Goal: Transaction & Acquisition: Download file/media

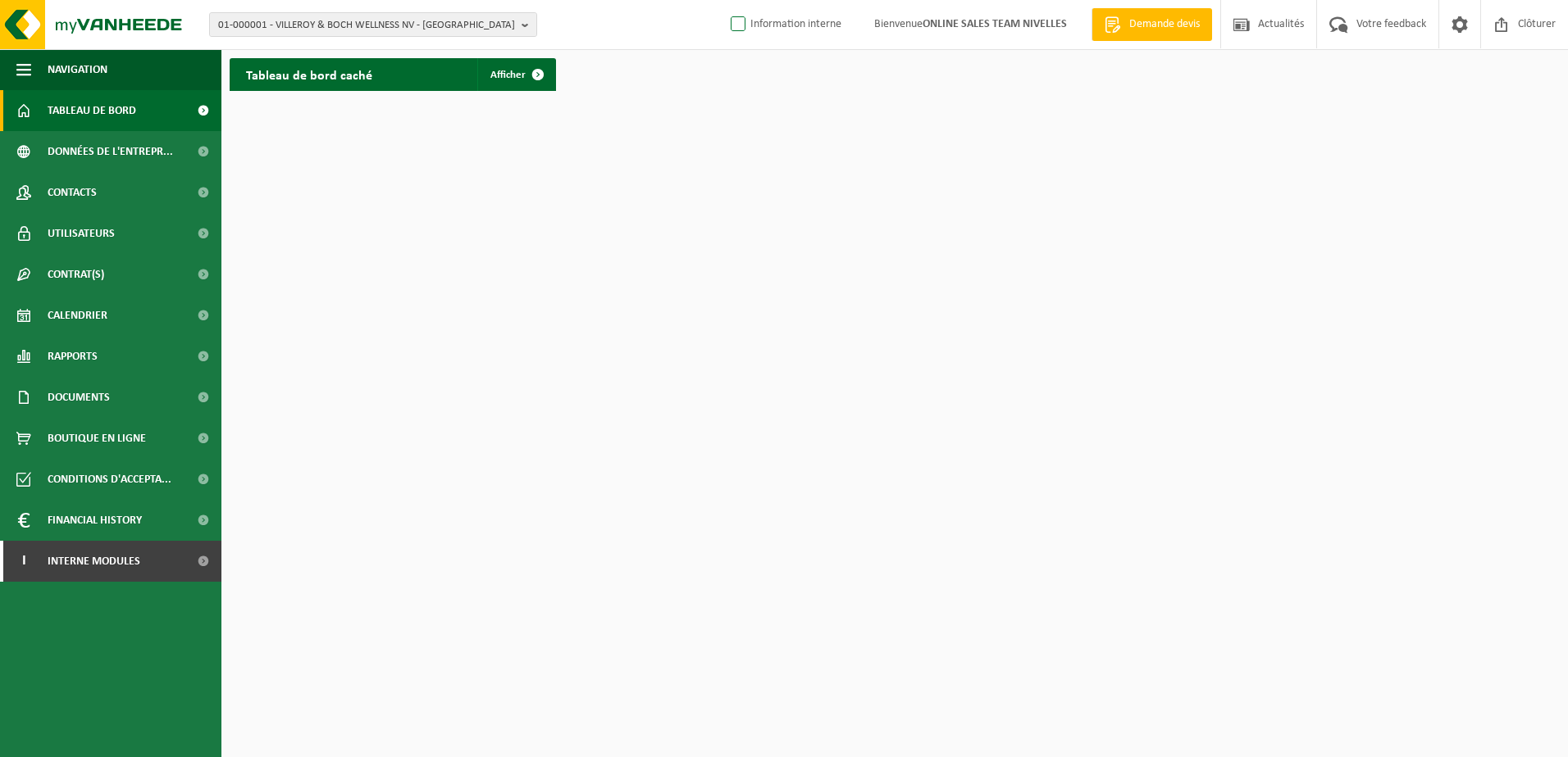
click at [738, 19] on label "Information interne" at bounding box center [784, 24] width 114 height 25
click at [725, 0] on input "Information interne" at bounding box center [724, -1] width 1 height 1
checkbox input "true"
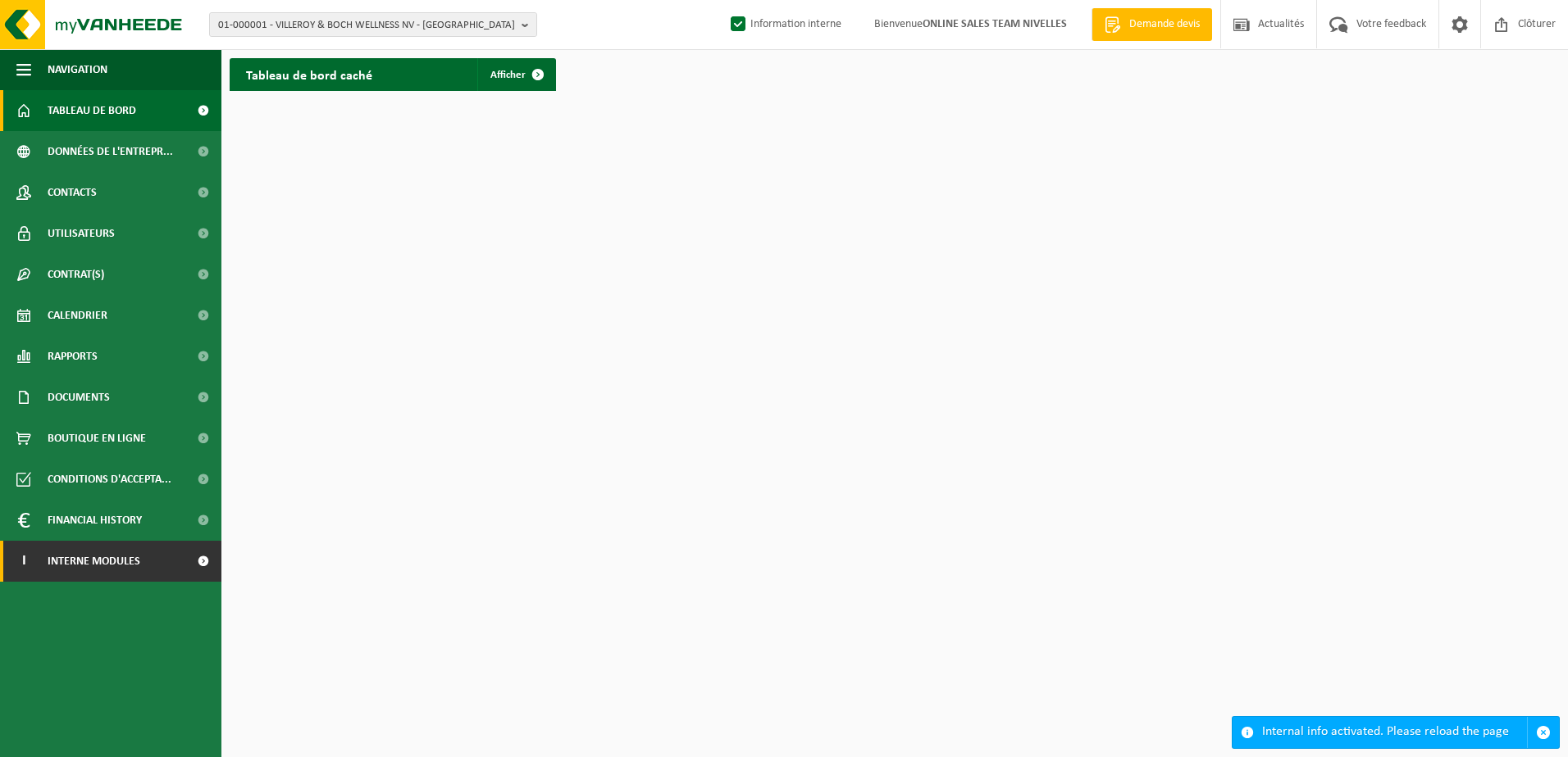
click at [190, 567] on span at bounding box center [203, 561] width 37 height 41
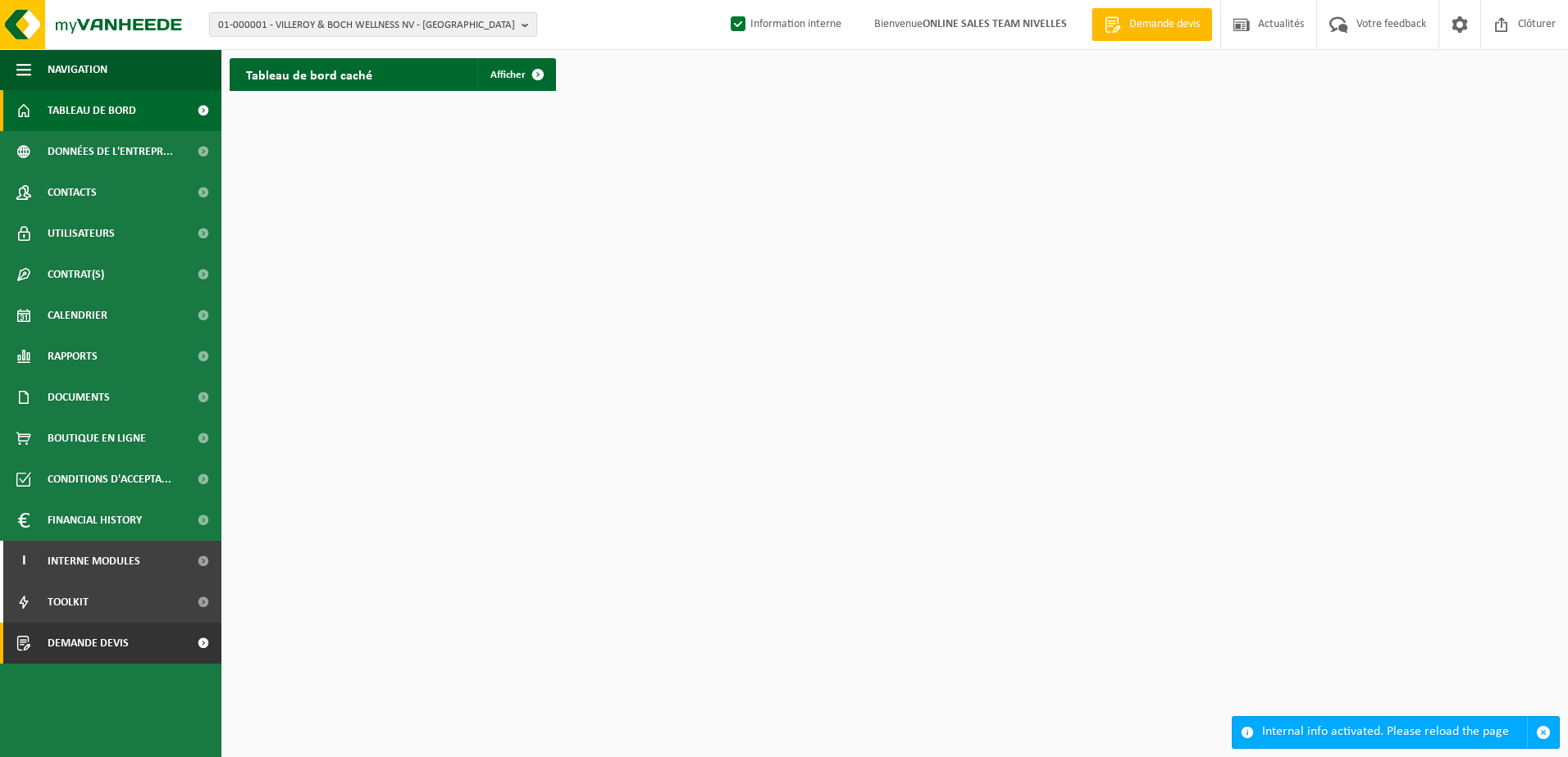
drag, startPoint x: 208, startPoint y: 647, endPoint x: 312, endPoint y: 646, distance: 104.0
click at [209, 646] on span at bounding box center [203, 643] width 37 height 41
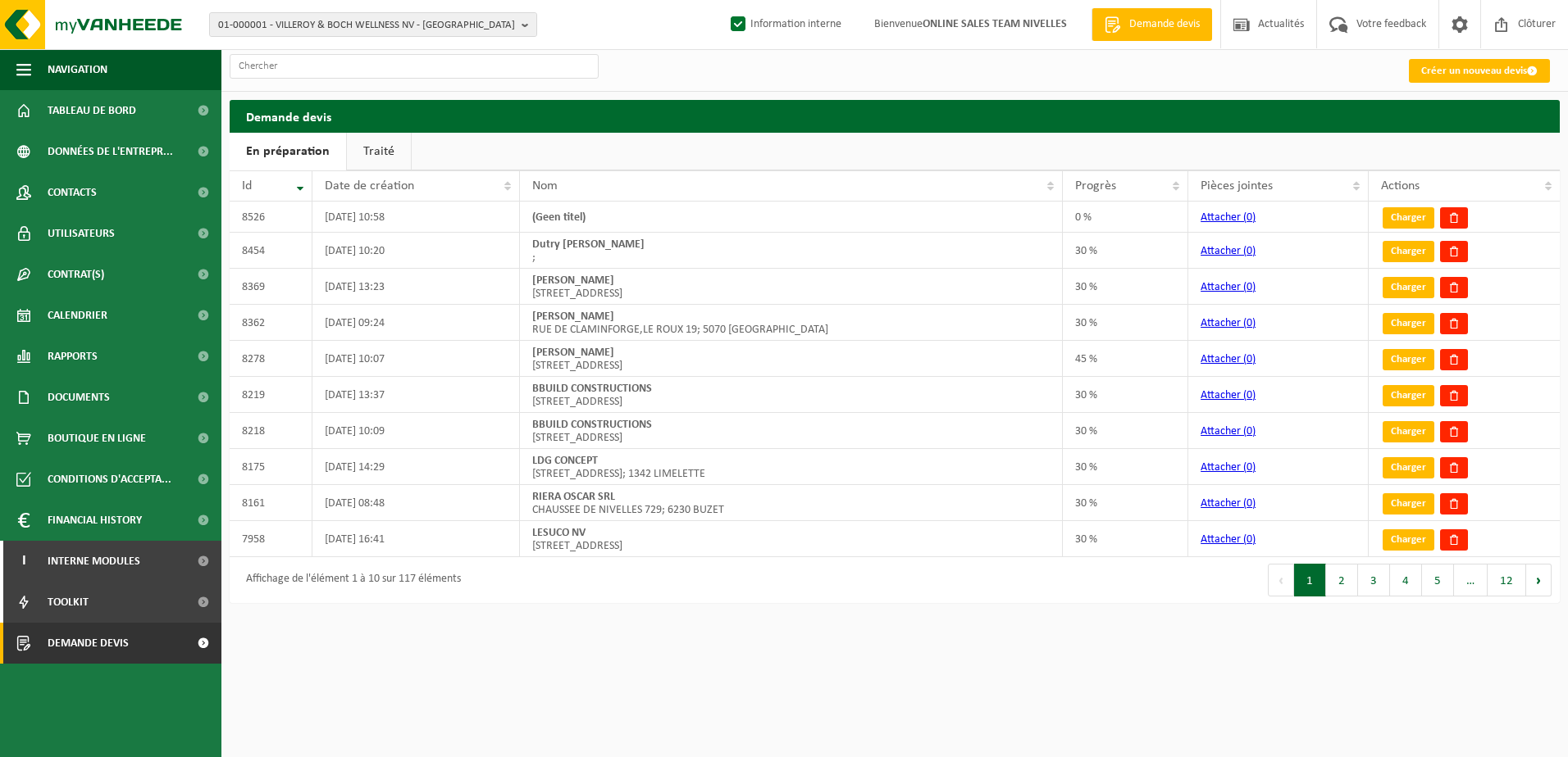
click at [361, 158] on link "Traité" at bounding box center [379, 151] width 64 height 38
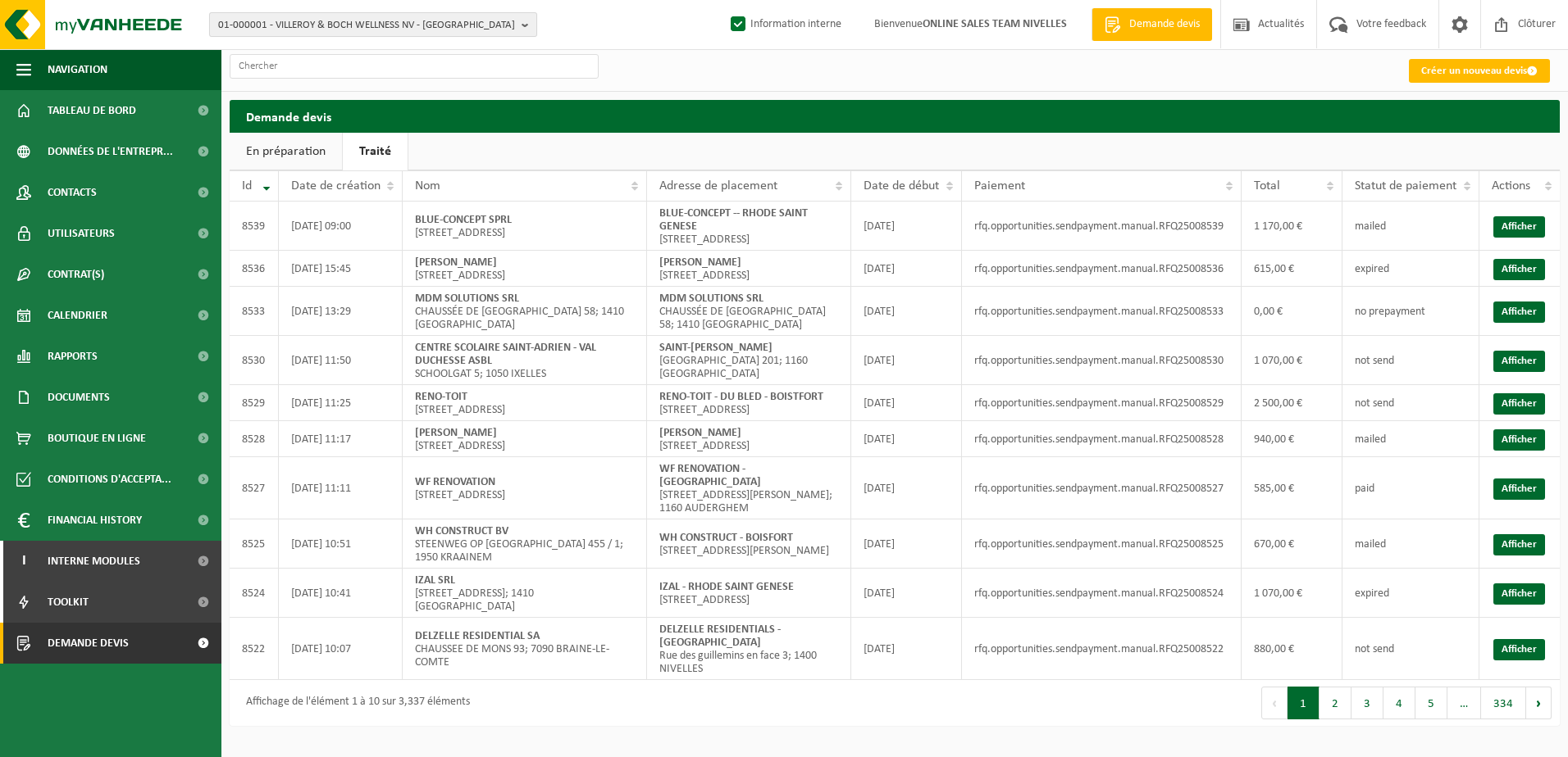
click at [522, 24] on b "button" at bounding box center [529, 24] width 15 height 23
click at [439, 51] on input "text" at bounding box center [373, 51] width 320 height 20
paste input "10-957889"
type input "10-957889"
click at [348, 77] on strong "10-957889 - GRILLMAIER CINDY - RIXENSART" at bounding box center [283, 74] width 130 height 12
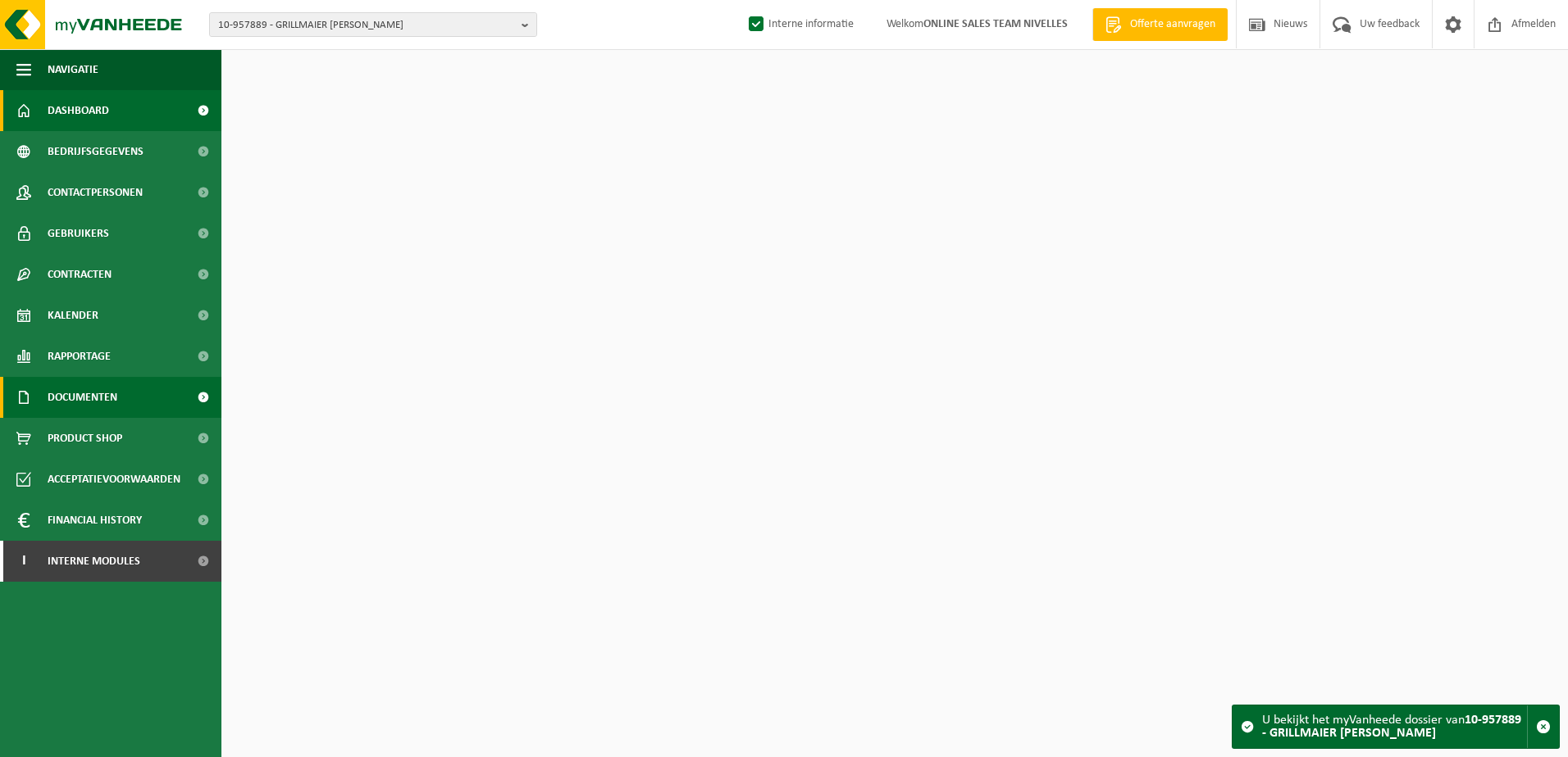
click at [105, 403] on span "Documenten" at bounding box center [83, 397] width 70 height 41
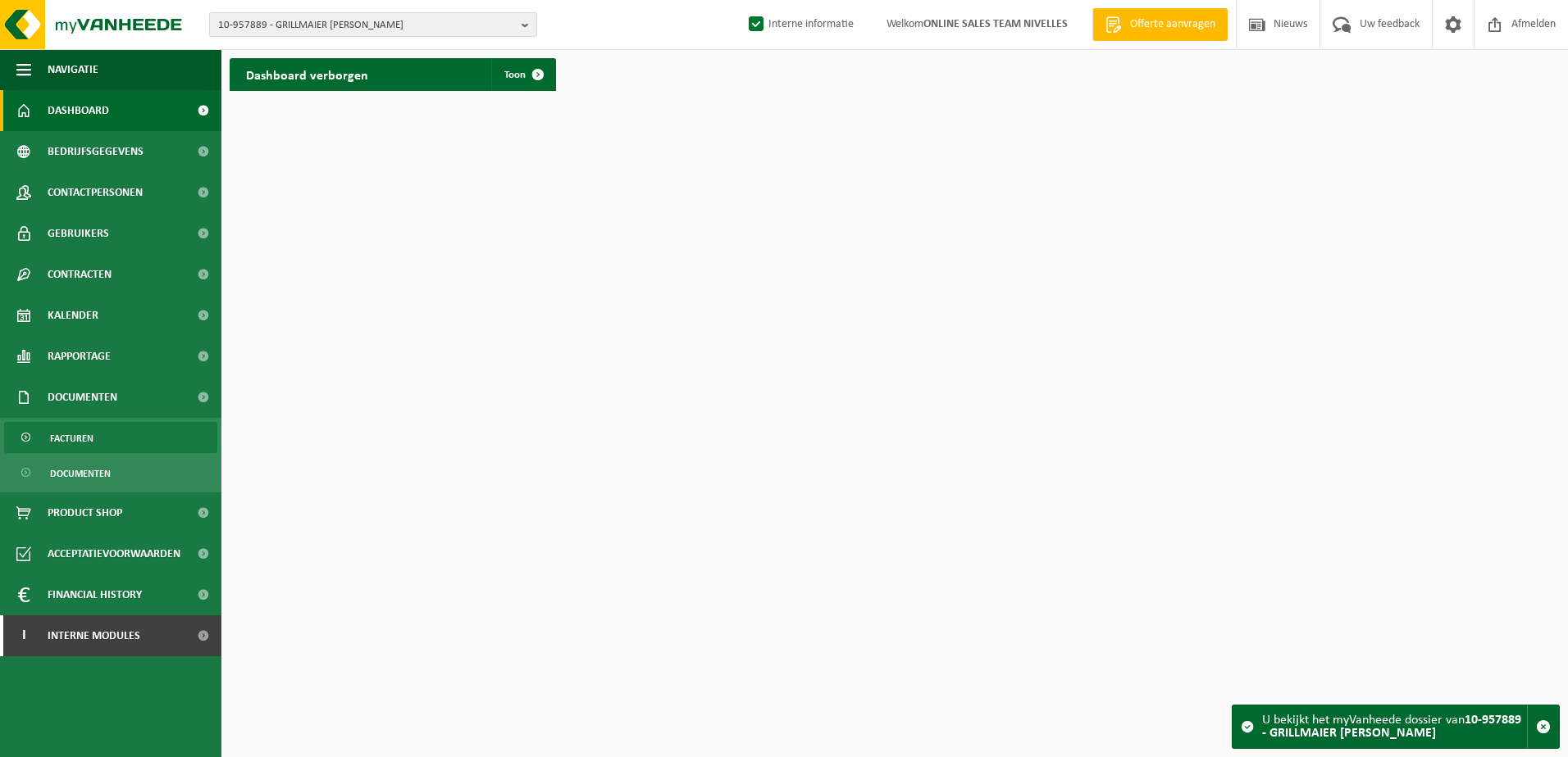
click at [103, 432] on link "Facturen" at bounding box center [110, 438] width 214 height 31
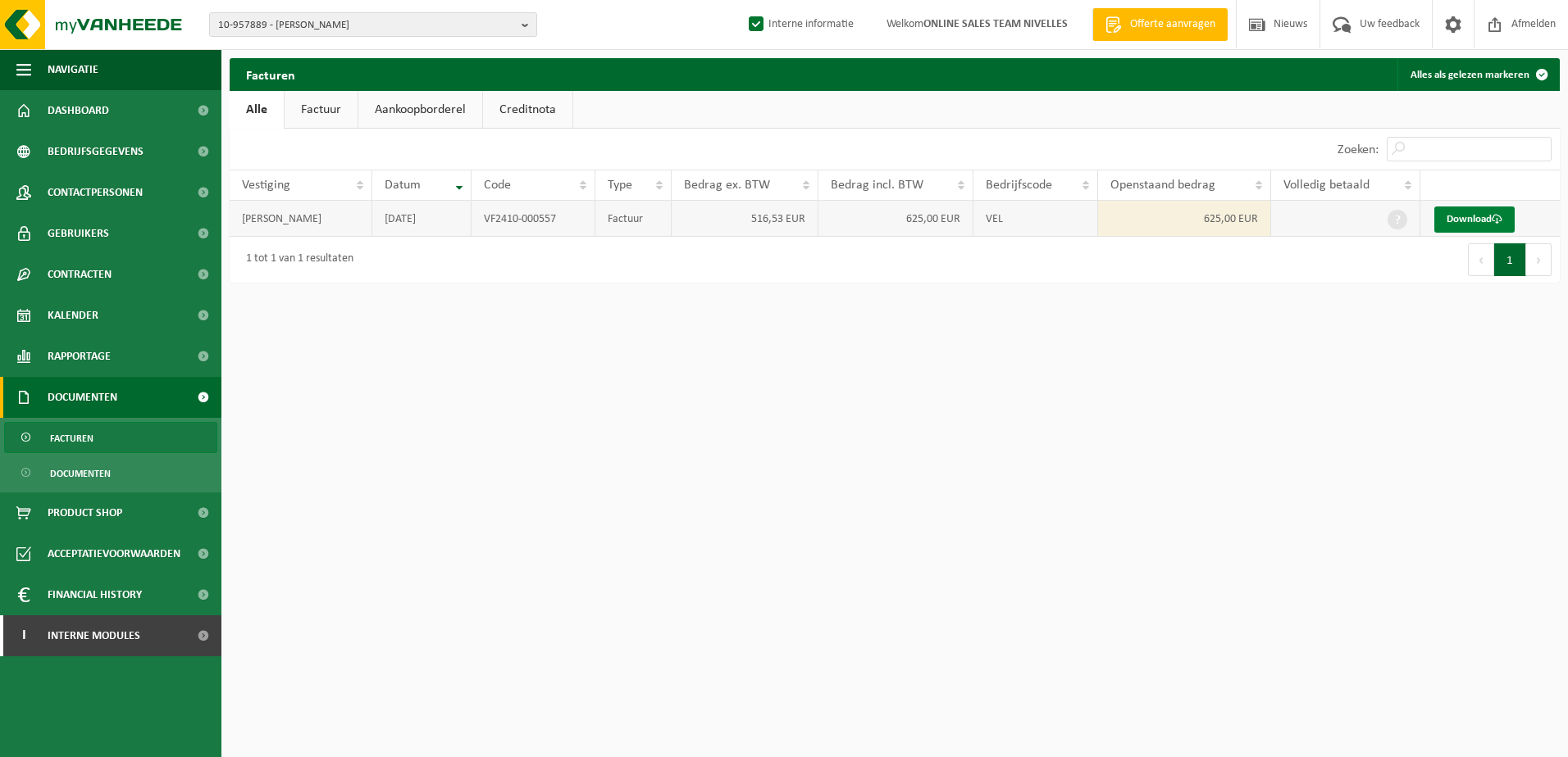
click at [1492, 223] on link "Download" at bounding box center [1474, 219] width 81 height 27
click at [531, 28] on b "button" at bounding box center [529, 24] width 15 height 23
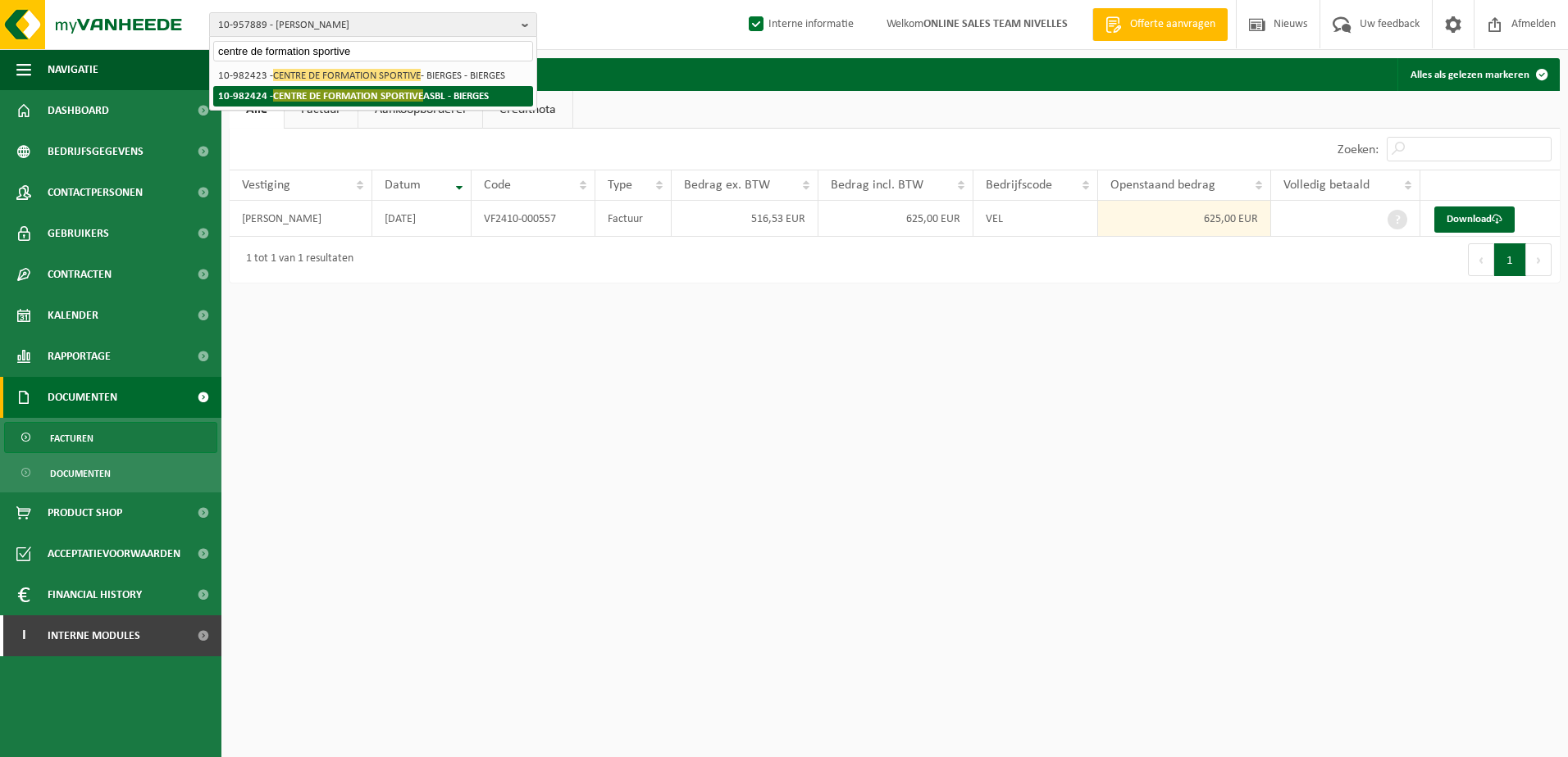
type input "centre de formation sportive"
click at [373, 94] on span "CENTRE DE FORMATION SPORTIVE" at bounding box center [348, 94] width 150 height 12
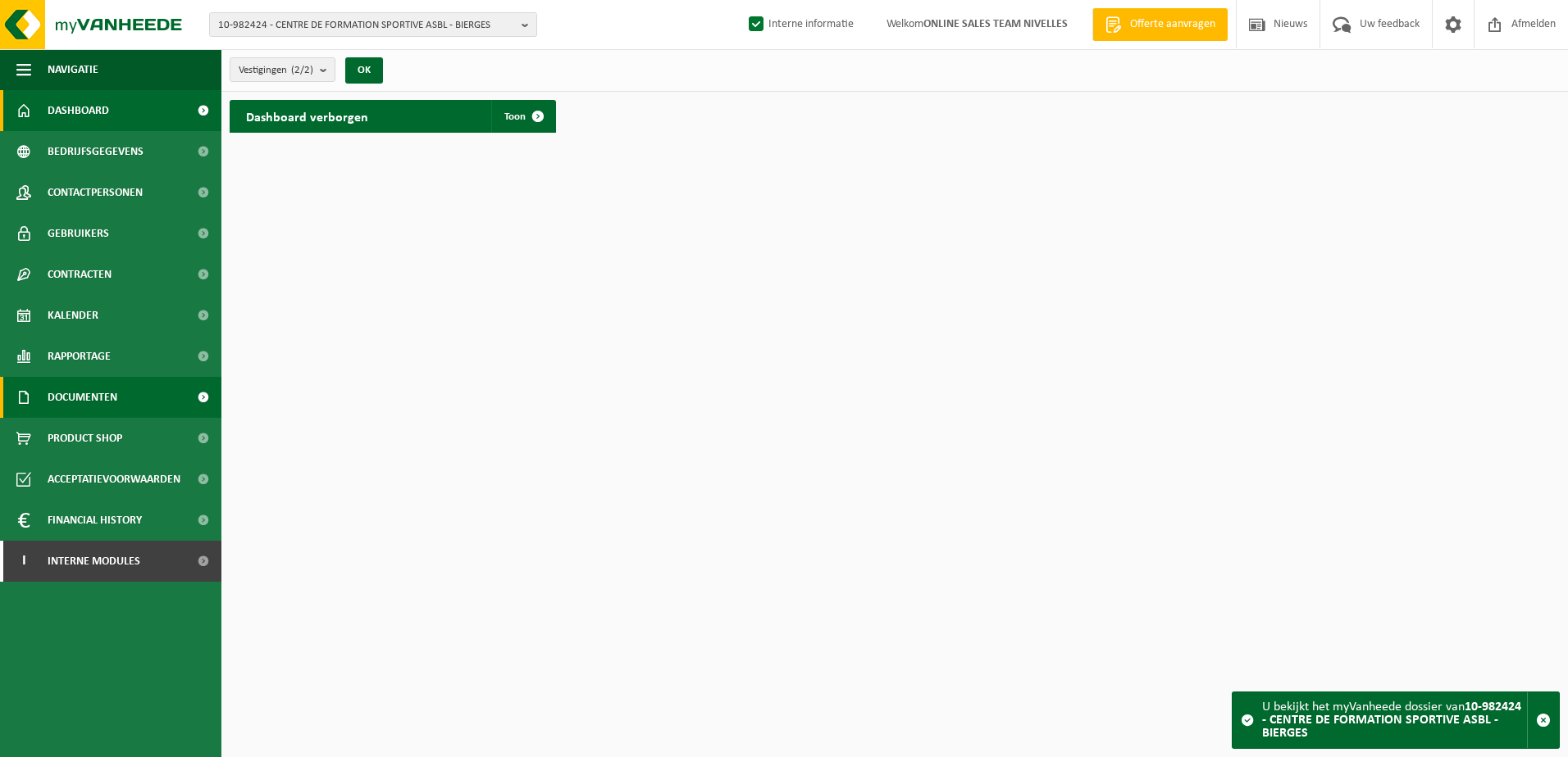
click at [139, 402] on link "Documenten" at bounding box center [110, 397] width 221 height 41
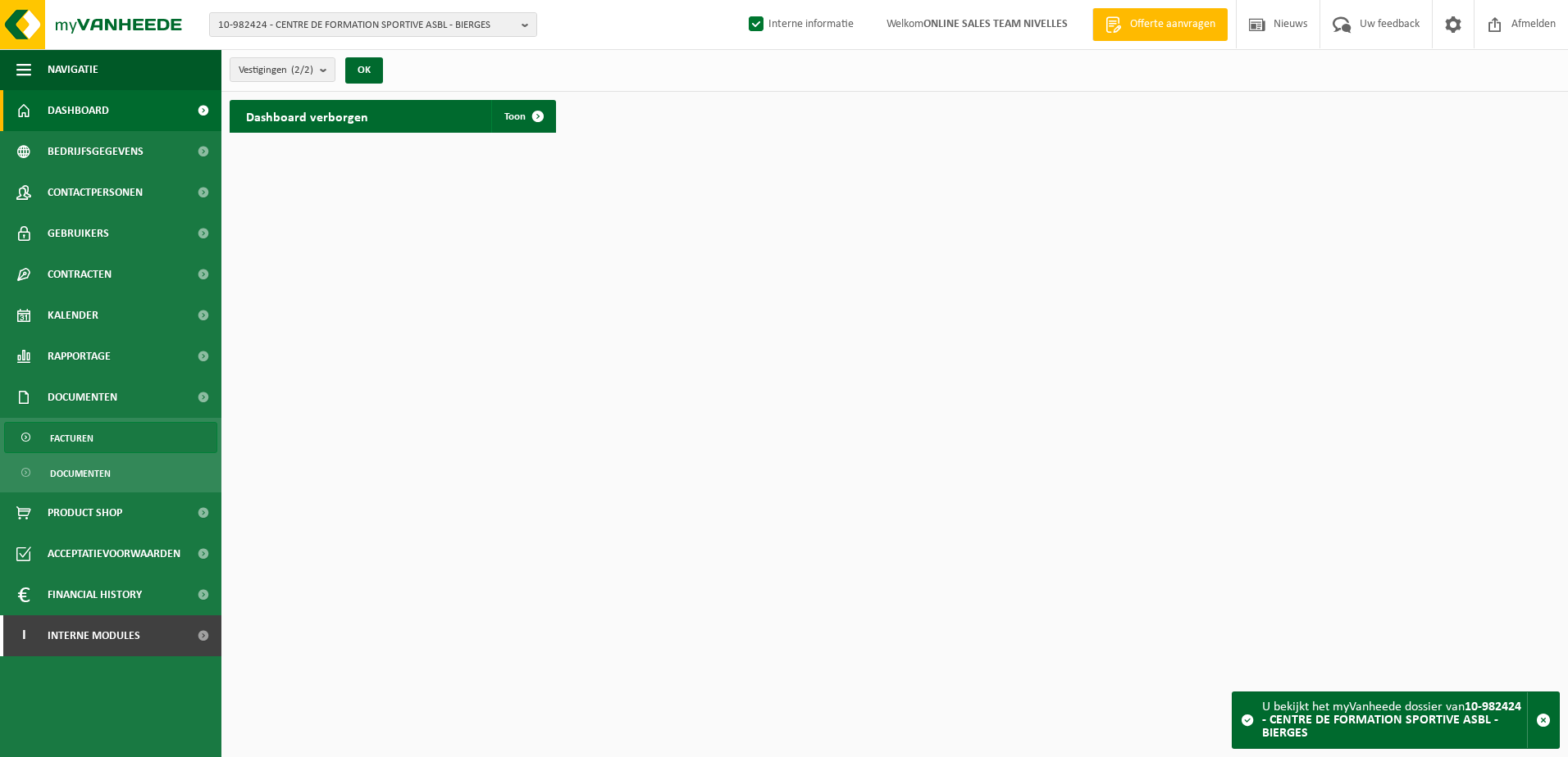
click at [142, 435] on link "Facturen" at bounding box center [110, 438] width 214 height 31
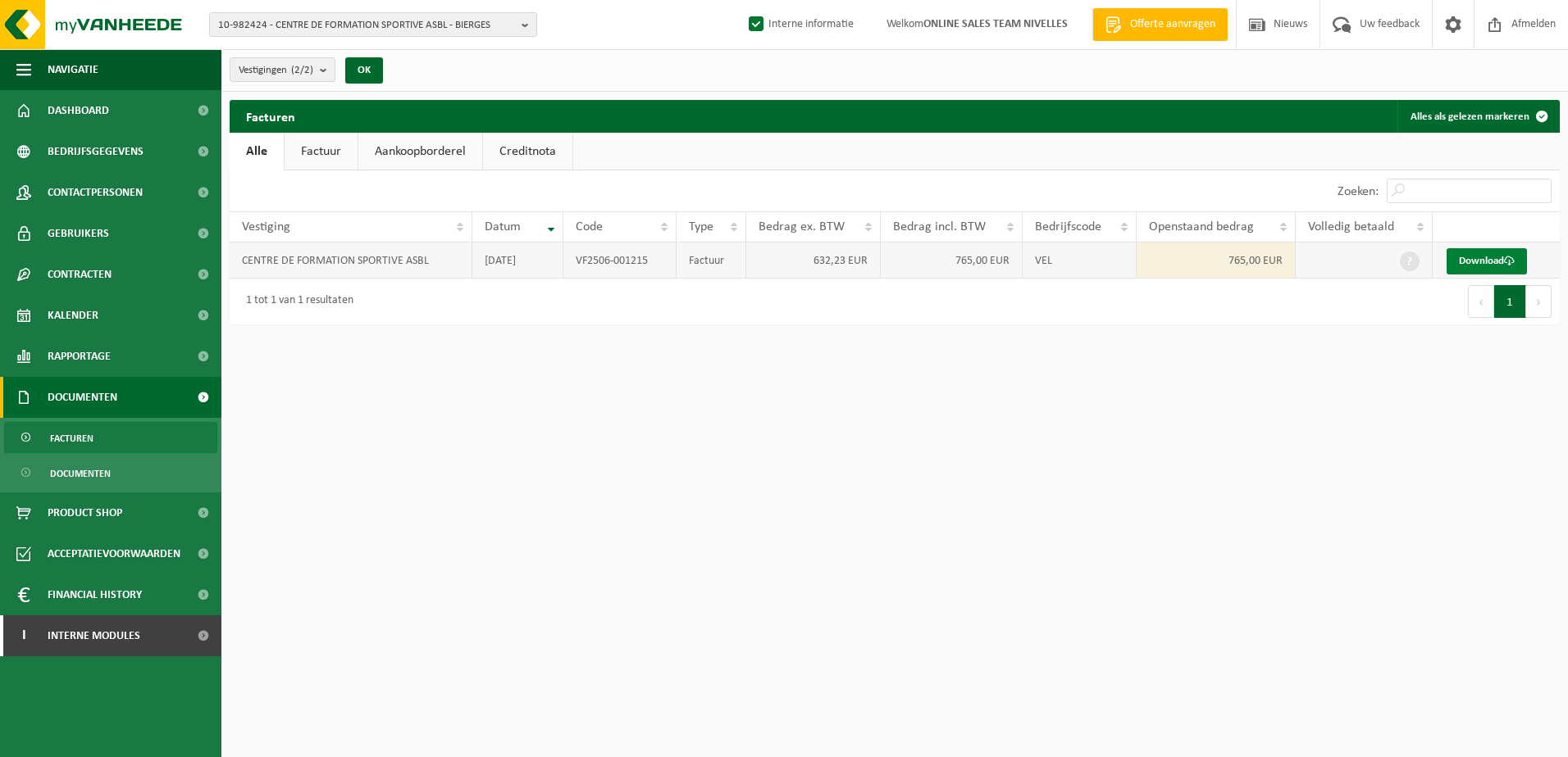
click at [1460, 258] on link "Download" at bounding box center [1487, 261] width 81 height 27
click at [679, 575] on html "10-982424 - CENTRE DE FORMATION SPORTIVE ASBL - BIERGES 10-982424 - CENTRE DE F…" at bounding box center [784, 378] width 1568 height 757
